Goal: Transaction & Acquisition: Purchase product/service

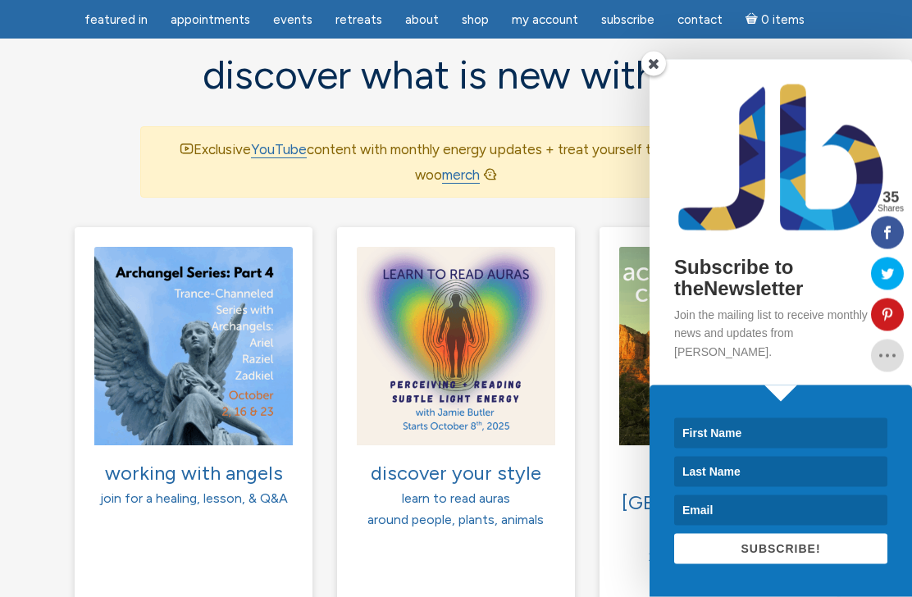
scroll to position [1137, 0]
click at [652, 76] on span at bounding box center [654, 64] width 25 height 25
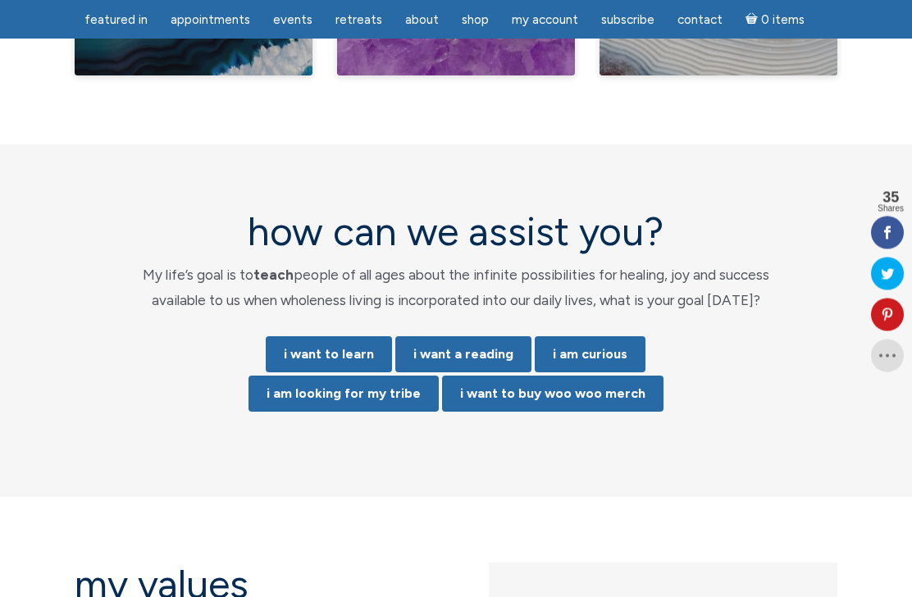
scroll to position [3302, 0]
click at [453, 336] on link "i want a reading" at bounding box center [464, 354] width 136 height 36
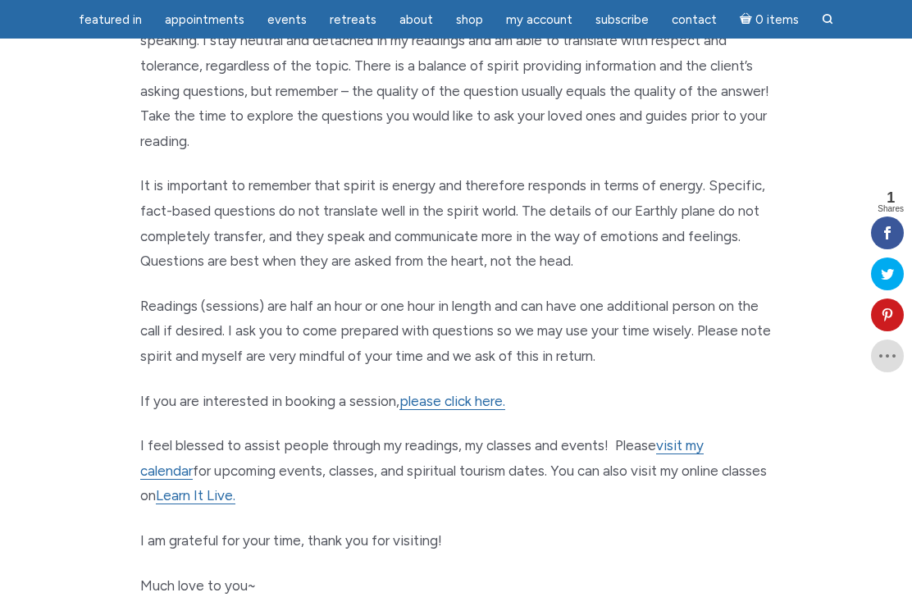
scroll to position [822, 0]
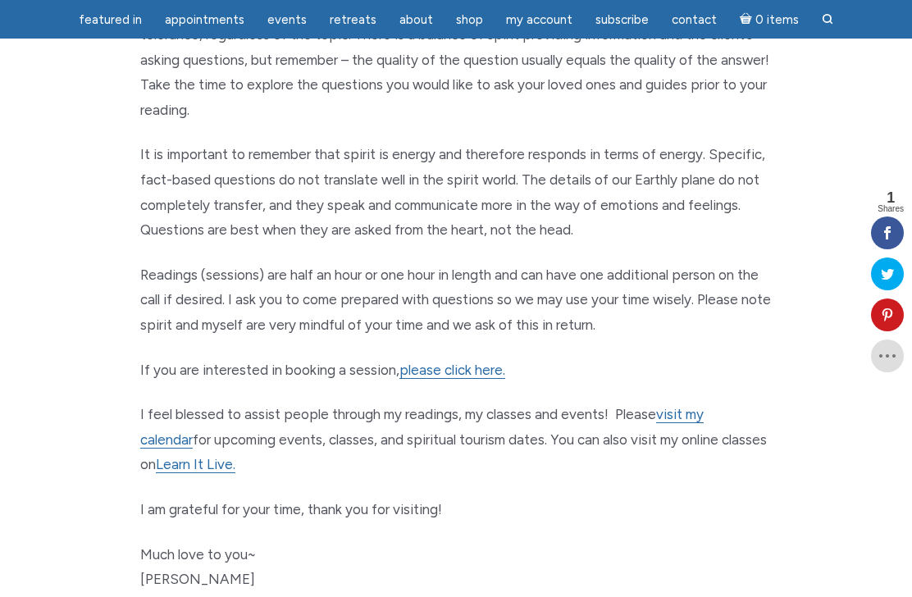
click at [453, 363] on link "please click here." at bounding box center [453, 370] width 106 height 17
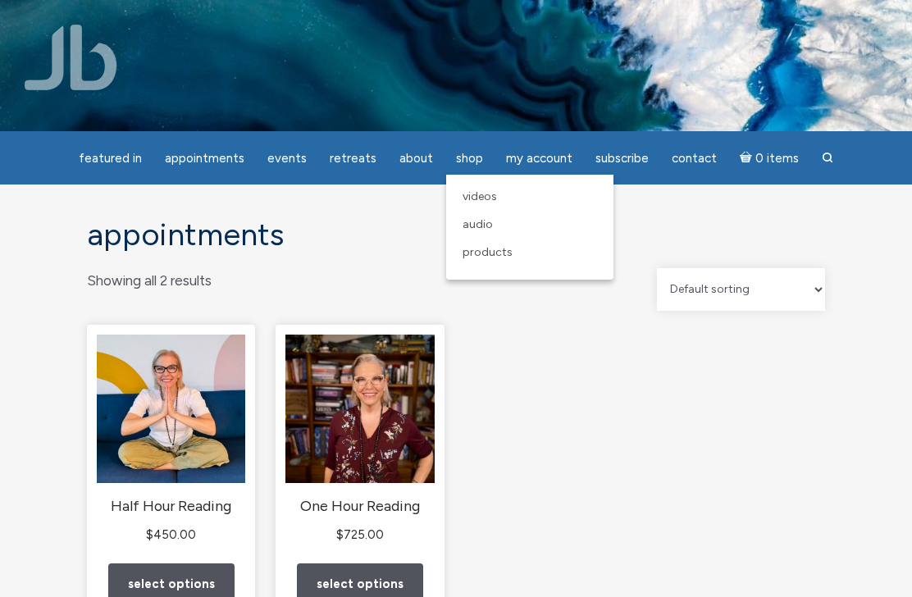
click at [486, 263] on link "Products" at bounding box center [530, 253] width 151 height 28
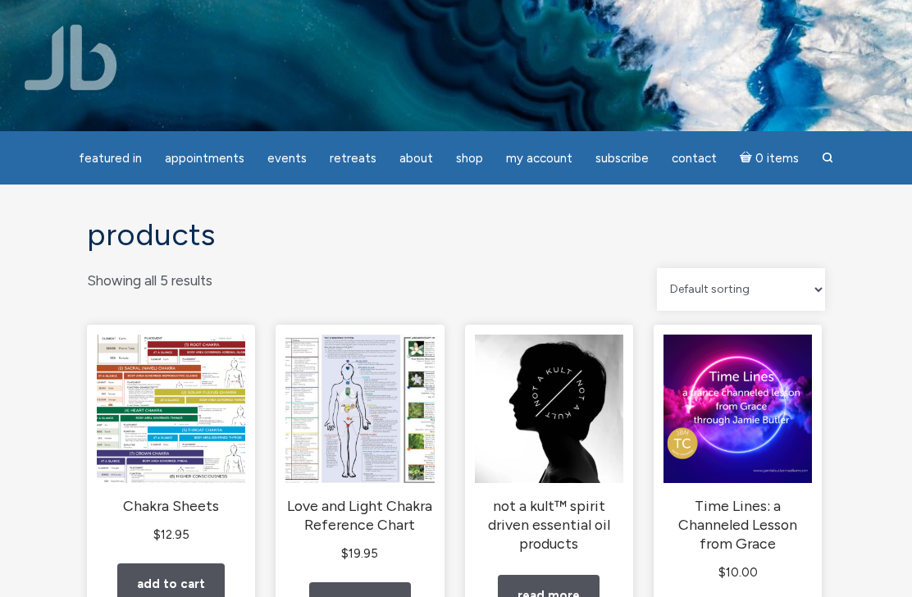
click at [76, 75] on img at bounding box center [71, 58] width 93 height 66
